Goal: Information Seeking & Learning: Learn about a topic

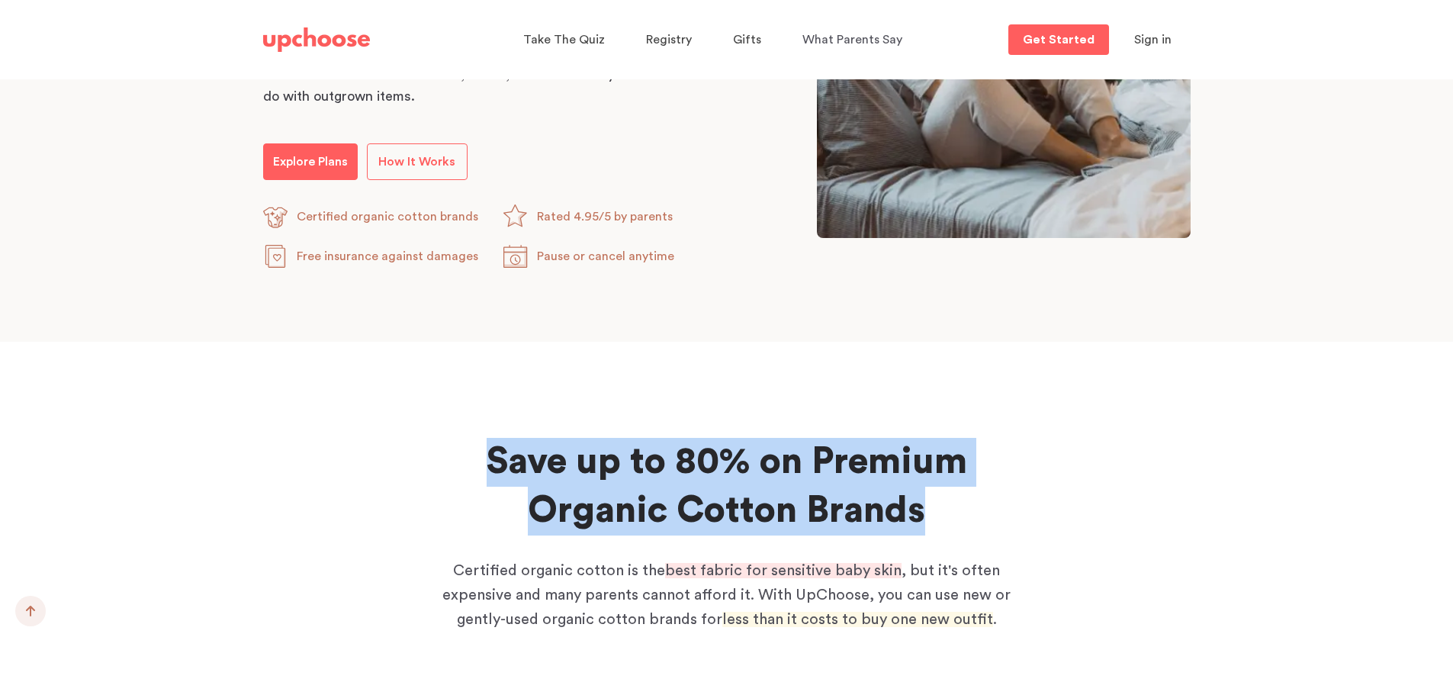
drag, startPoint x: 470, startPoint y: 464, endPoint x: 1104, endPoint y: 522, distance: 637.2
click at [1098, 522] on div "Save up to 80% on Premium Organic Cotton Brands Save up to 80% on Premium Organ…" at bounding box center [727, 694] width 964 height 513
click at [1104, 522] on div "Save up to 80% on Premium Organic Cotton Brands Save up to 80% on Premium Organ…" at bounding box center [727, 694] width 964 height 513
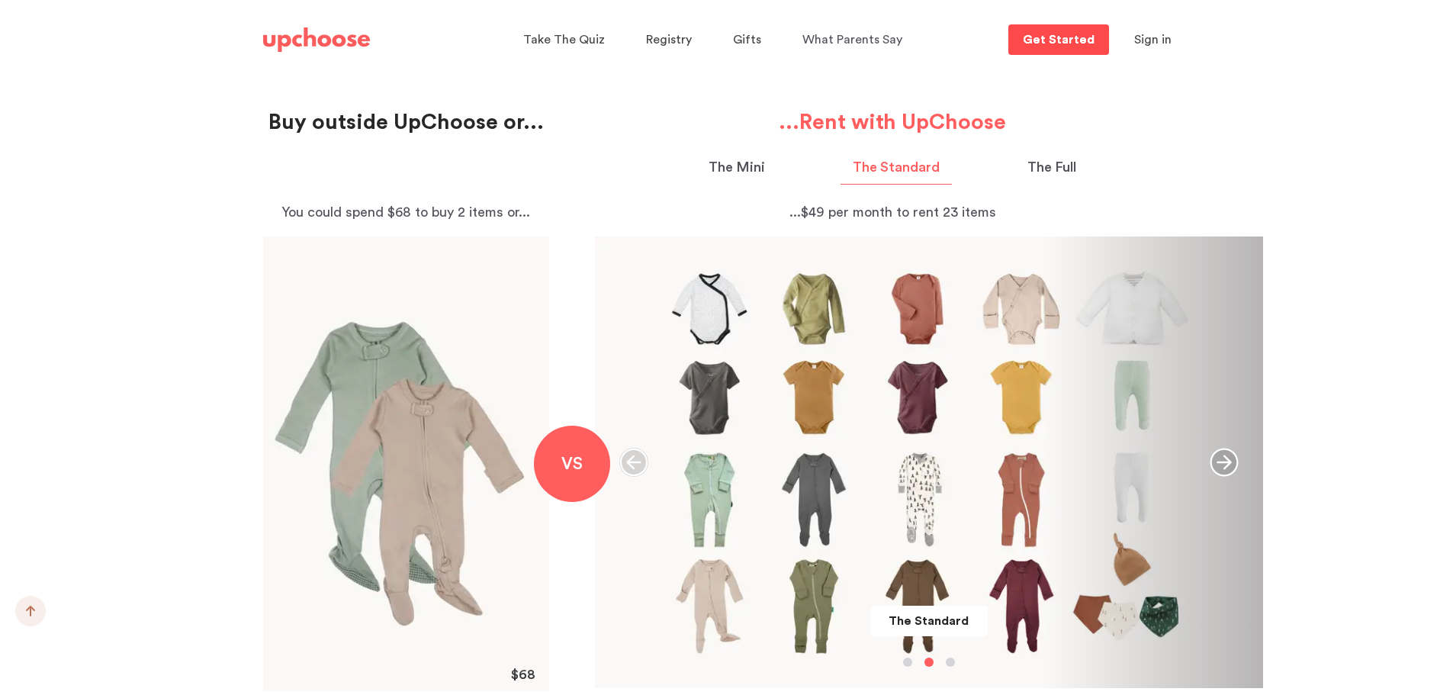
scroll to position [1602, 0]
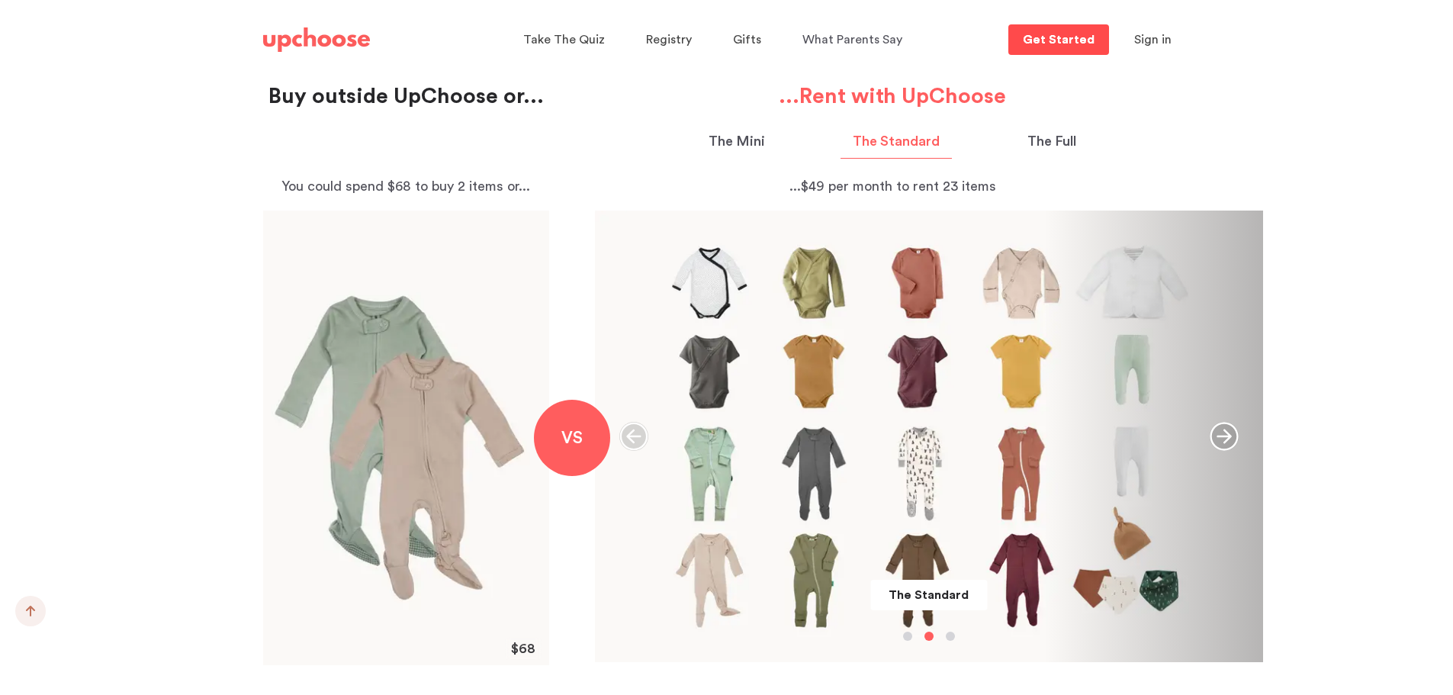
click at [1078, 38] on p "Get Started" at bounding box center [1059, 40] width 72 height 12
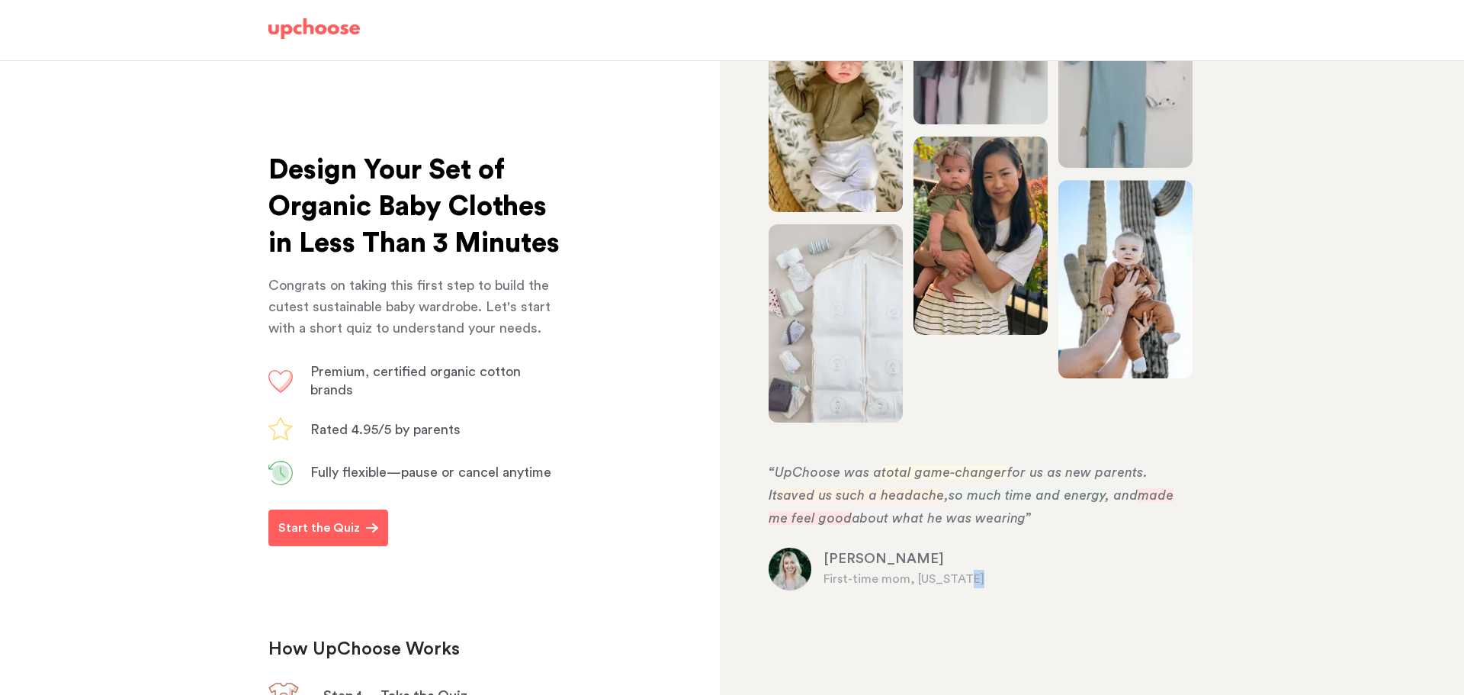
drag, startPoint x: 771, startPoint y: 468, endPoint x: 1129, endPoint y: 586, distance: 376.7
click at [1129, 586] on section "Kylie U. First-time mom, Missouri “UpChoose was a total game-changer for us as …" at bounding box center [978, 526] width 418 height 130
click at [1129, 586] on p "First-time mom, Missouri" at bounding box center [1005, 579] width 363 height 18
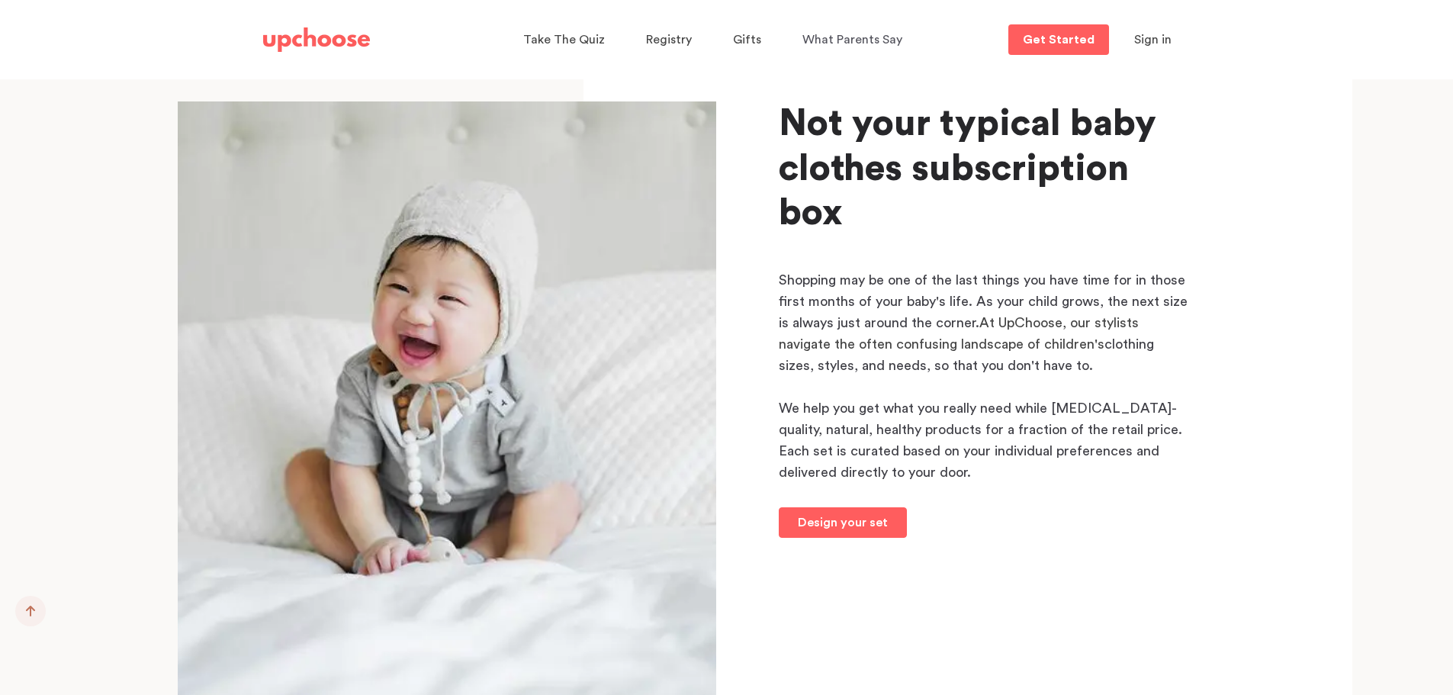
scroll to position [15886, 0]
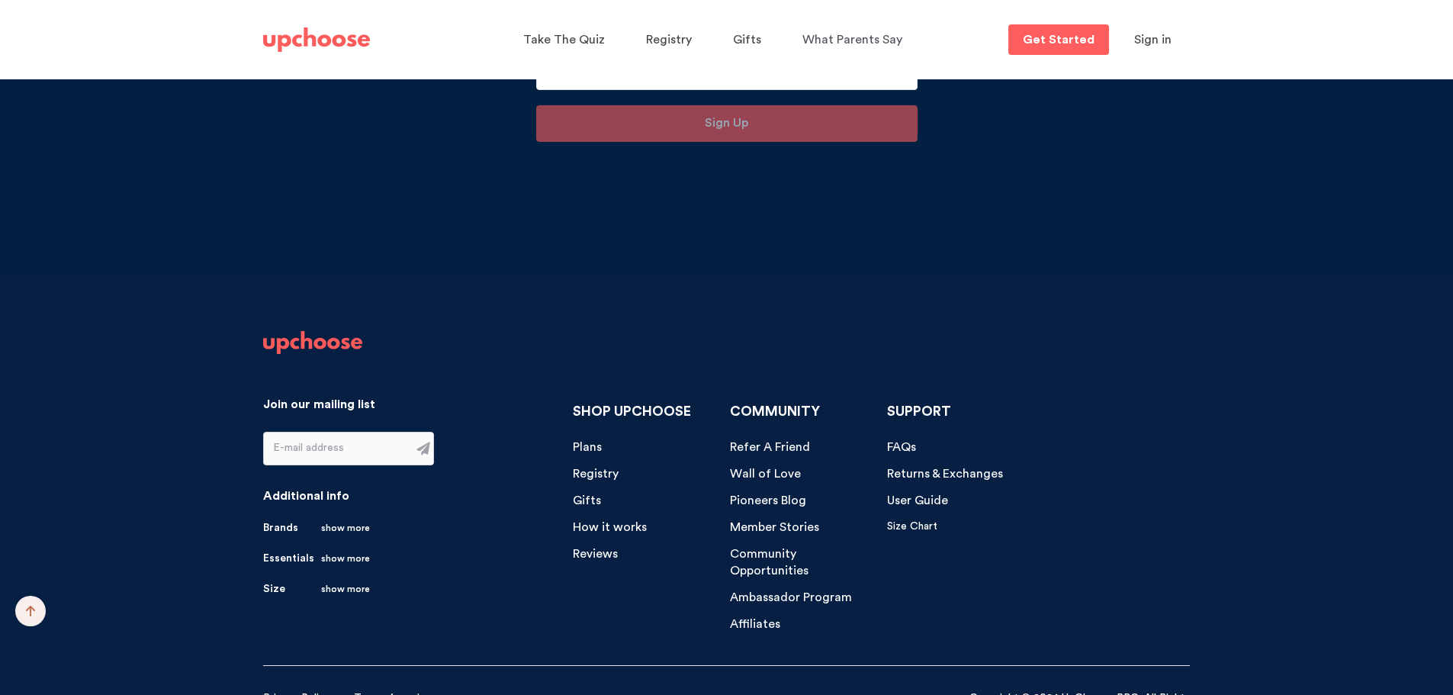
click at [293, 520] on link "Brands show more" at bounding box center [316, 527] width 107 height 15
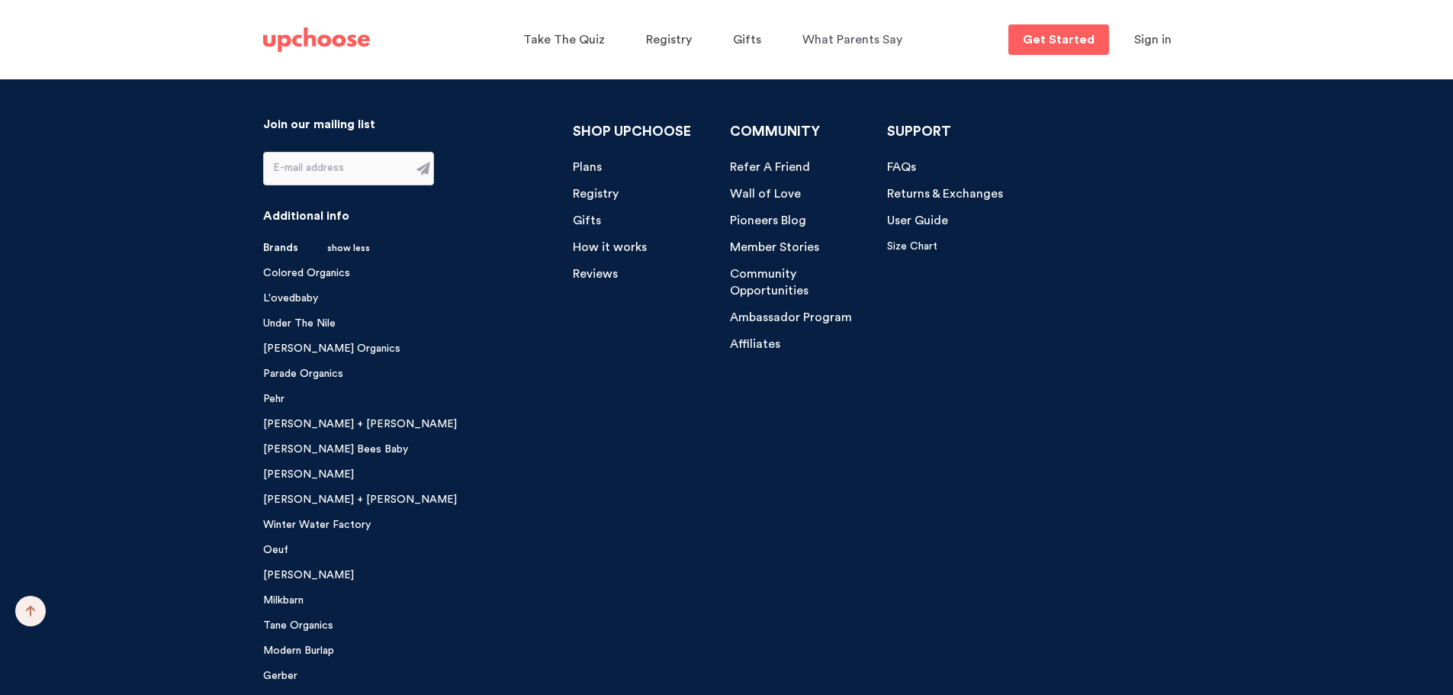
scroll to position [15962, 0]
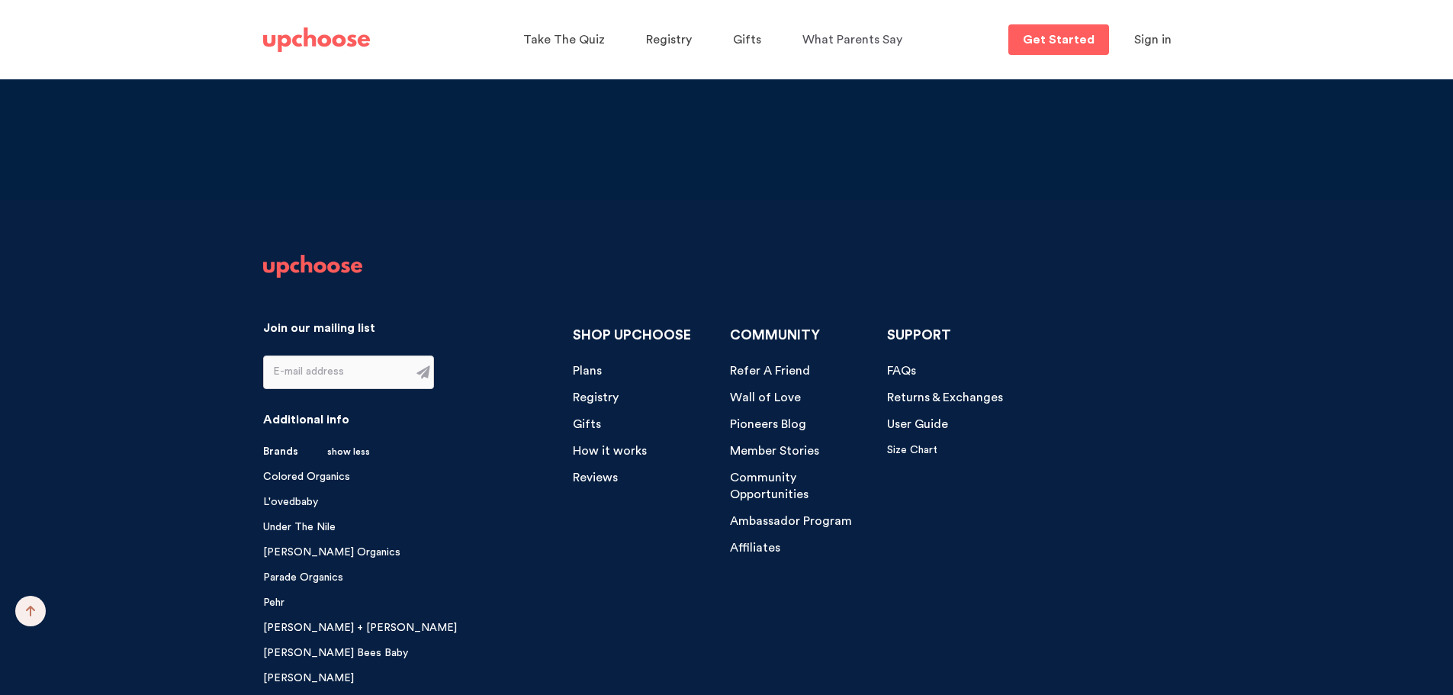
click at [741, 325] on p "COMMUNITY" at bounding box center [803, 335] width 146 height 21
drag, startPoint x: 749, startPoint y: 300, endPoint x: 808, endPoint y: 327, distance: 65.5
click at [808, 327] on div "COMMUNITY ﻿ Refer A Friend Wall of Love Pioneers Blog Member Stories Community …" at bounding box center [803, 432] width 146 height 250
click at [775, 416] on p "Pioneers Blog" at bounding box center [768, 425] width 76 height 18
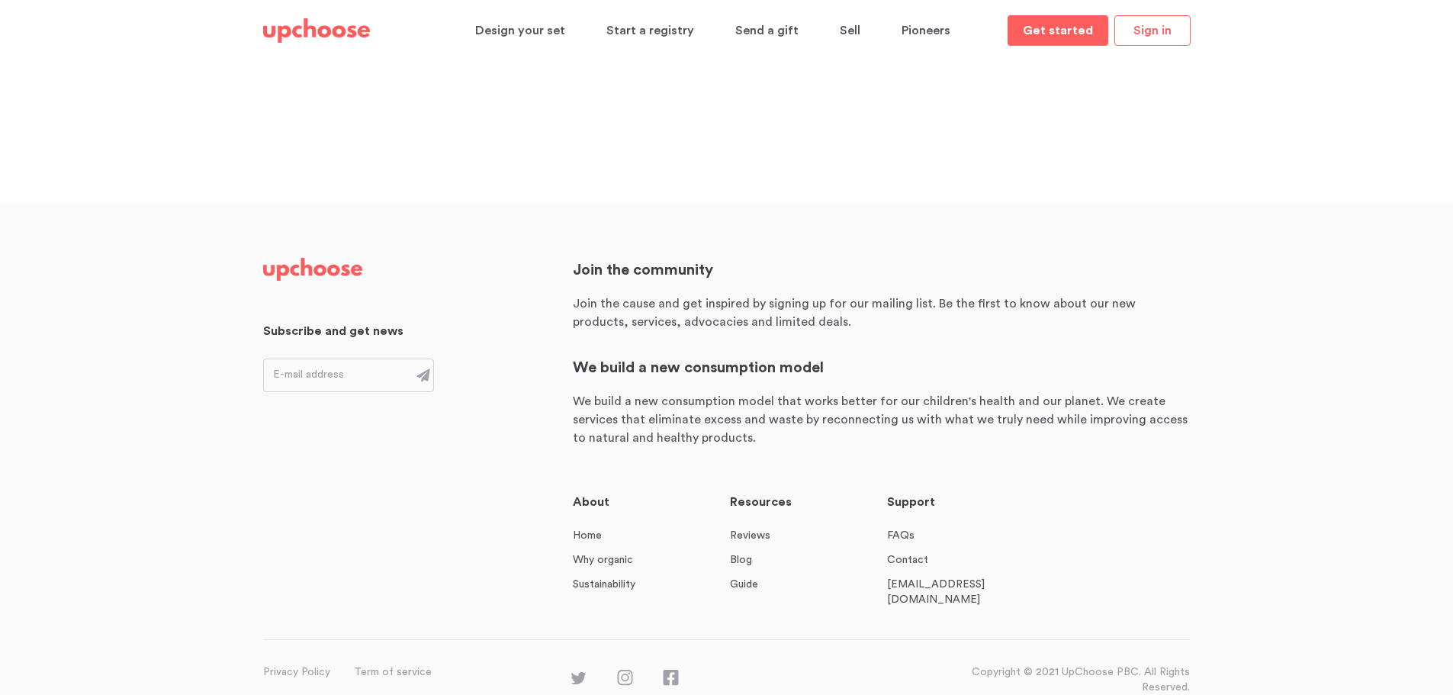
scroll to position [112, 0]
click at [599, 532] on link "Home" at bounding box center [587, 533] width 29 height 15
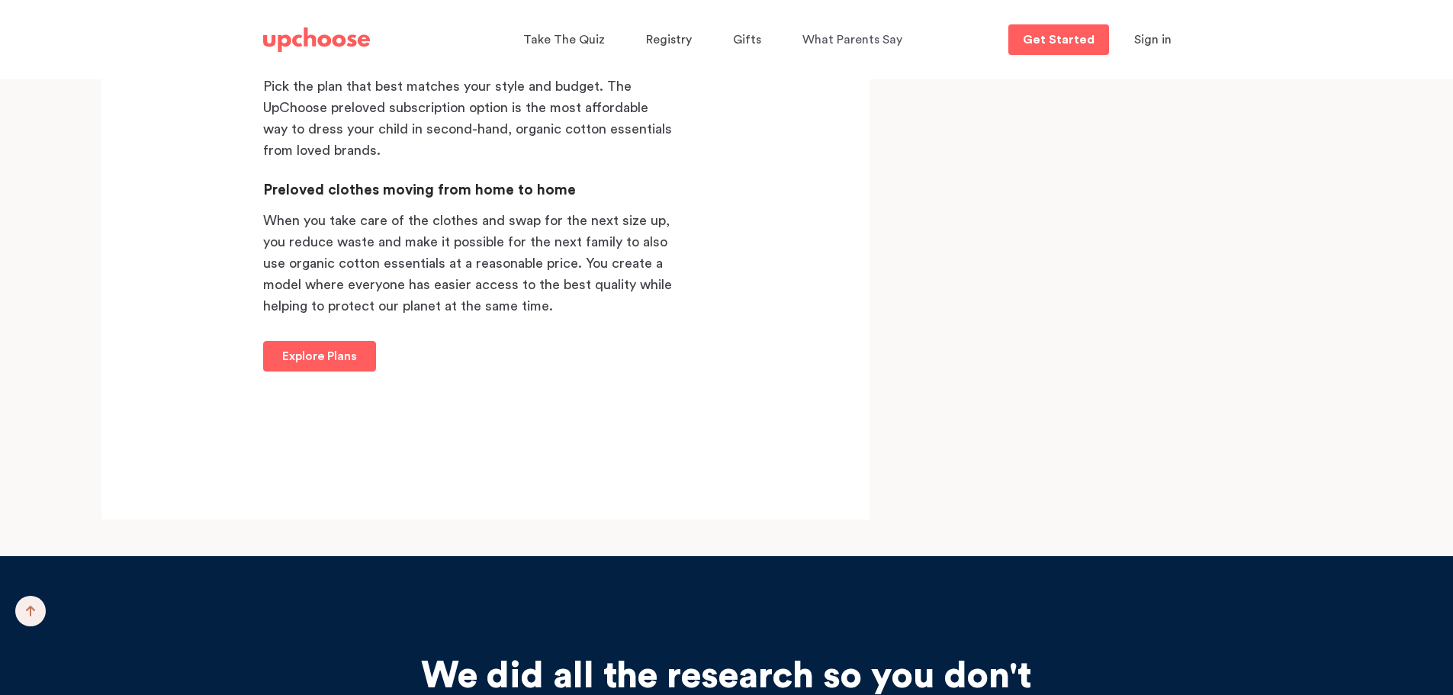
scroll to position [15886, 0]
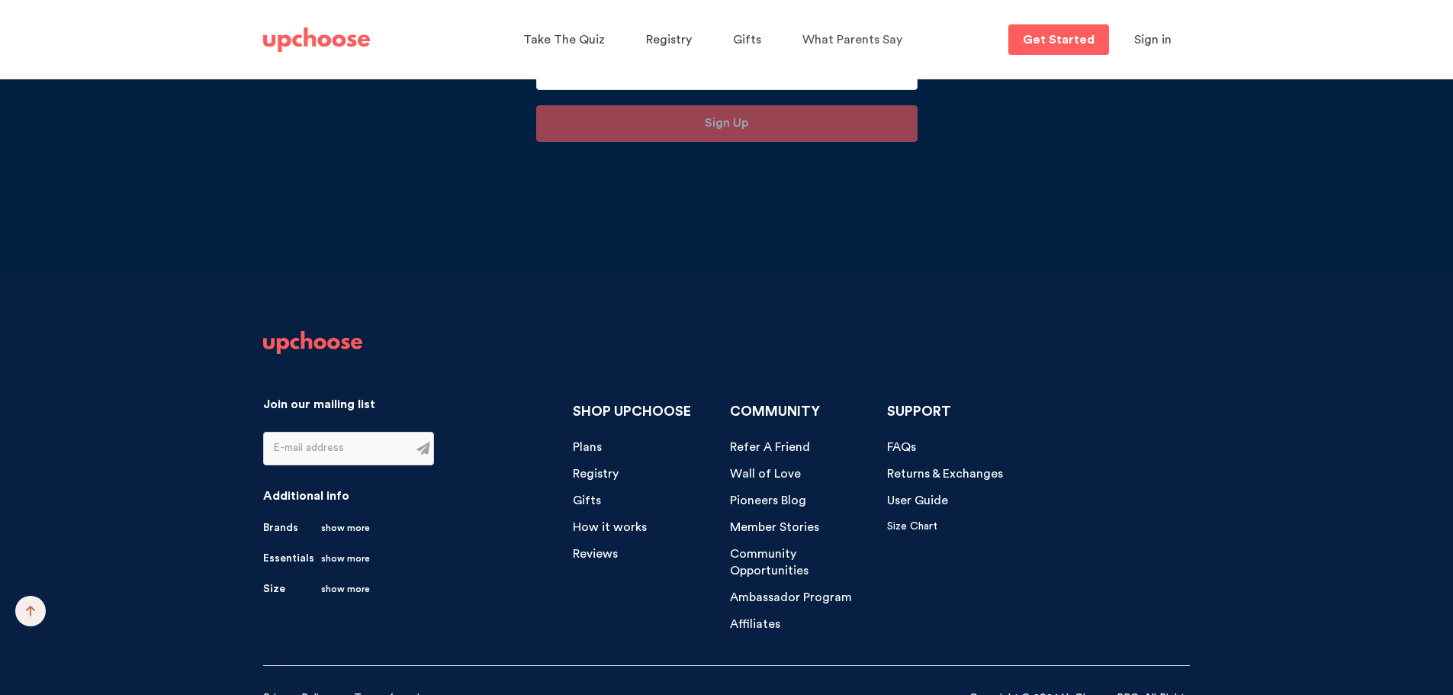
click at [771, 494] on span "Pioneers Blog" at bounding box center [768, 500] width 76 height 12
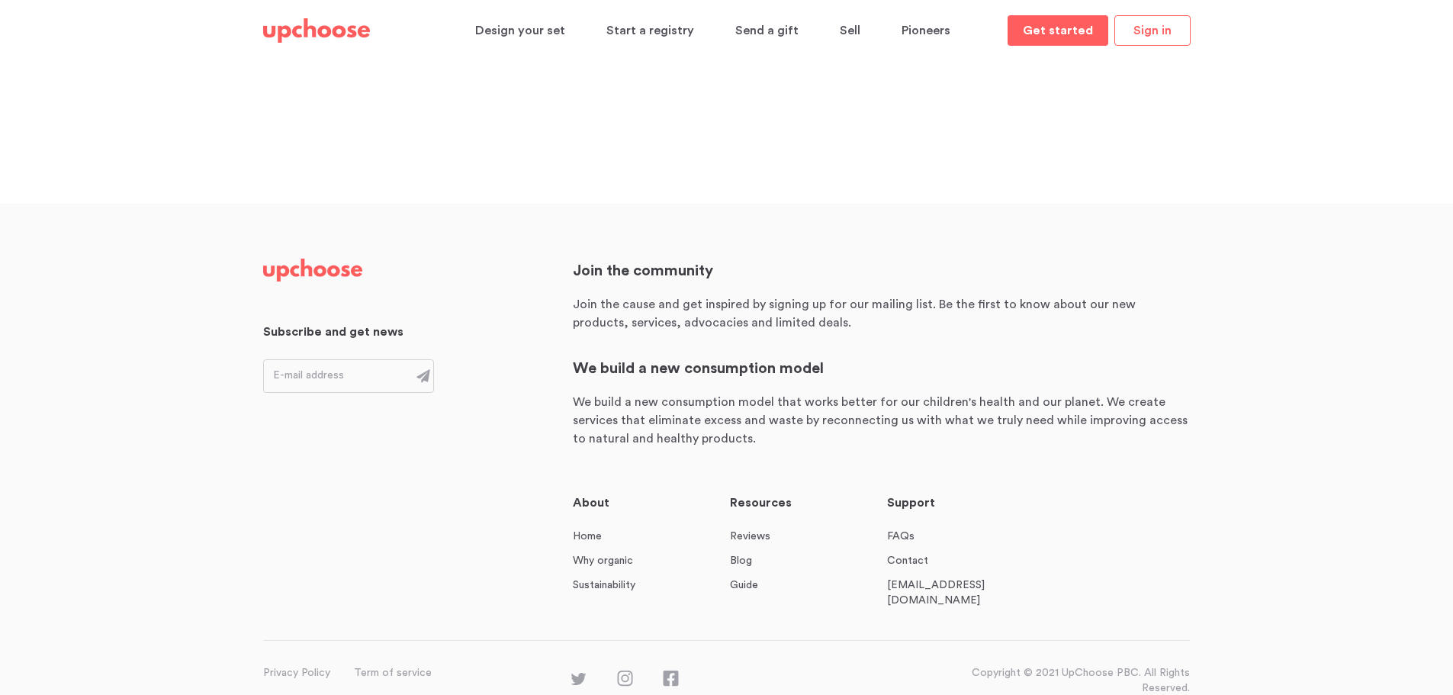
scroll to position [112, 0]
click at [596, 554] on link "Why organic" at bounding box center [603, 557] width 60 height 15
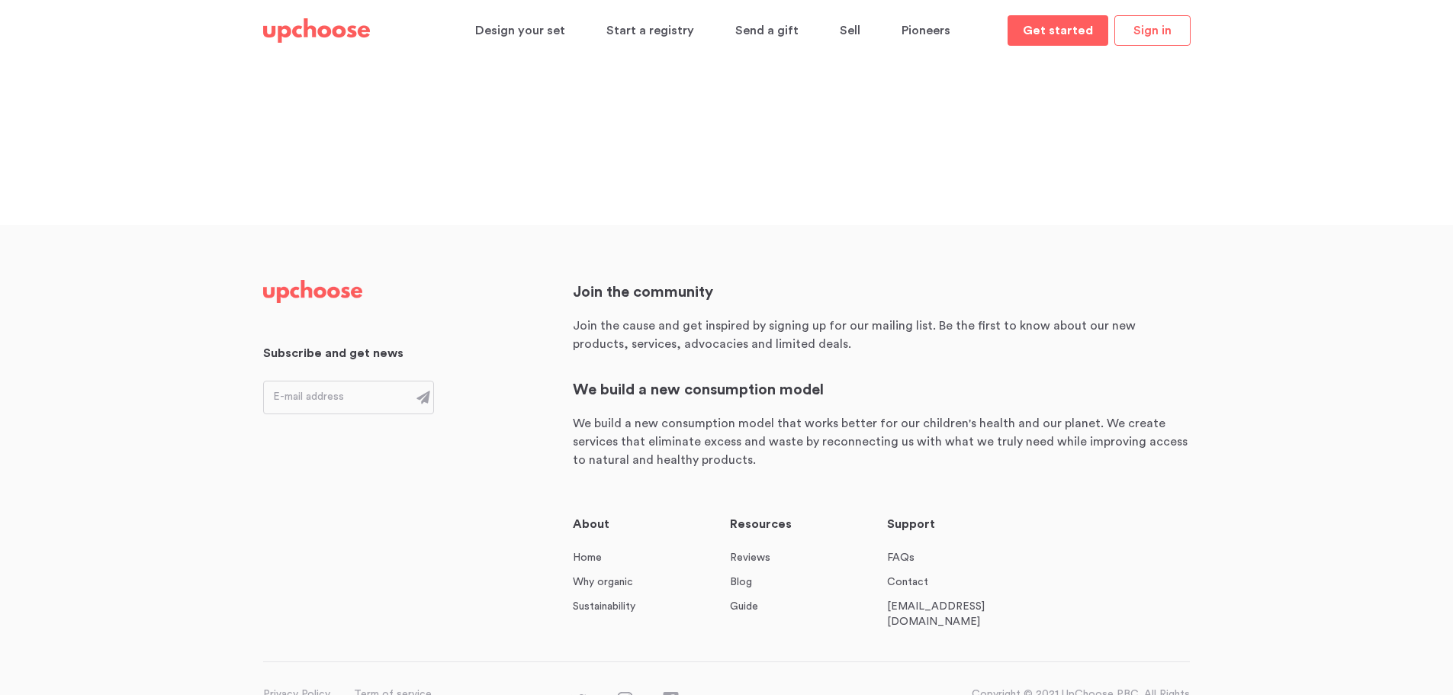
click at [620, 692] on icon at bounding box center [625, 700] width 16 height 17
